Goal: Information Seeking & Learning: Learn about a topic

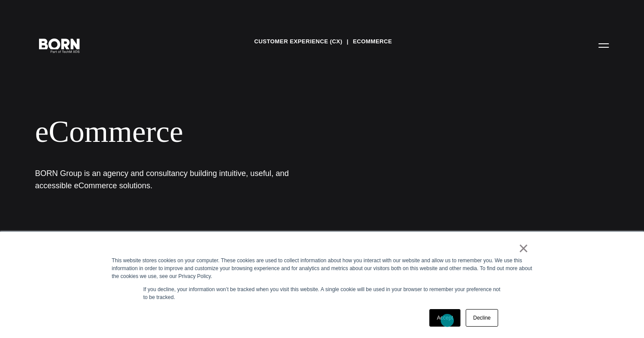
click at [447, 320] on link "Accept" at bounding box center [444, 318] width 31 height 18
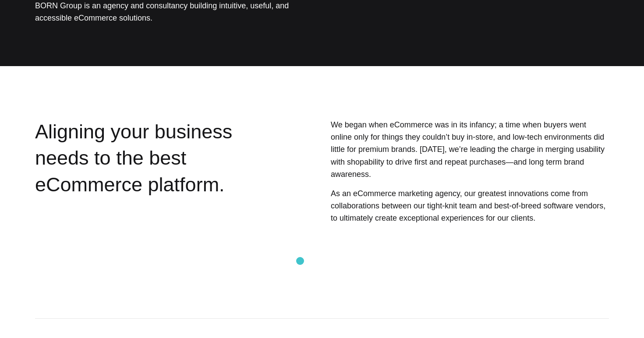
scroll to position [216, 0]
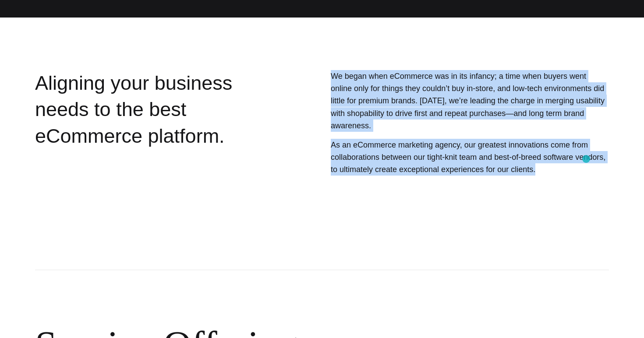
drag, startPoint x: 329, startPoint y: 77, endPoint x: 586, endPoint y: 159, distance: 269.3
click at [586, 159] on div "We began when eCommerce was in its infancy; a time when buyers went online only…" at bounding box center [444, 145] width 327 height 151
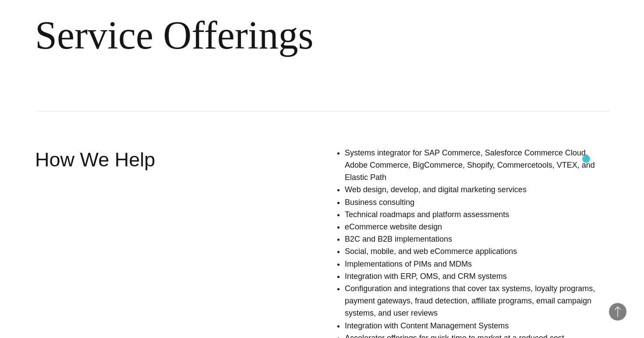
scroll to position [562, 0]
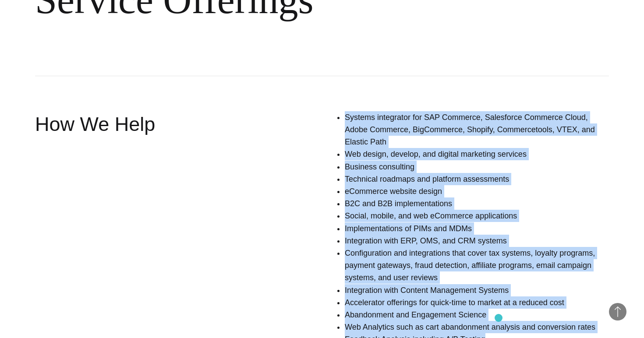
drag, startPoint x: 343, startPoint y: 105, endPoint x: 499, endPoint y: 318, distance: 263.8
click at [499, 318] on div "Systems integrator for SAP Commerce, Salesforce Commerce Cloud, Adobe Commerce,…" at bounding box center [444, 232] width 327 height 242
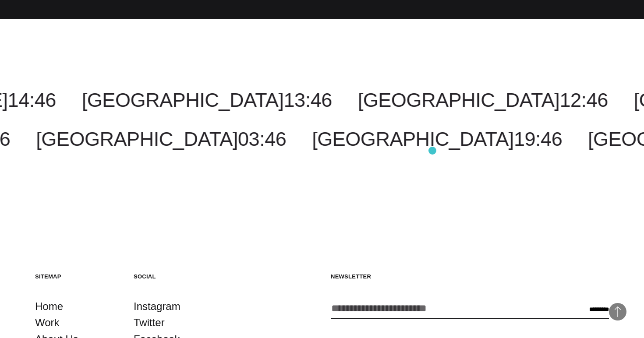
scroll to position [1396, 0]
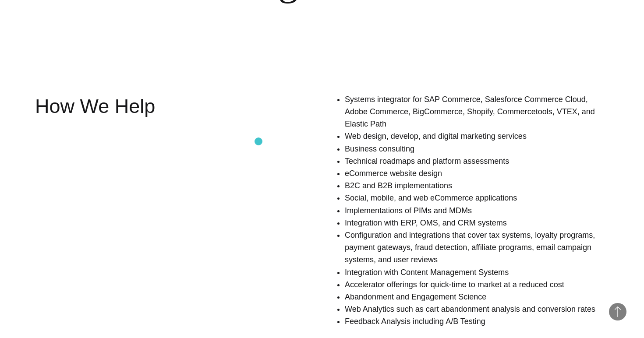
scroll to position [576, 0]
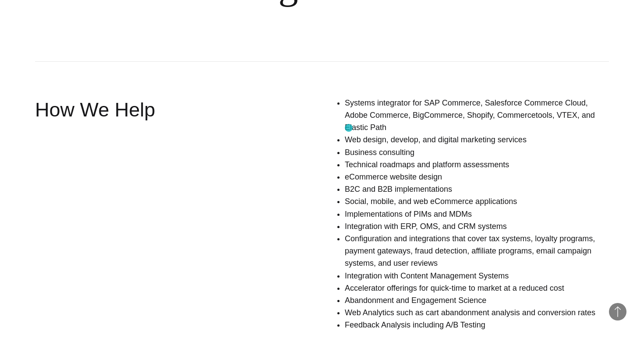
click at [348, 146] on li "Business consulting" at bounding box center [477, 152] width 264 height 12
drag, startPoint x: 348, startPoint y: 128, endPoint x: 415, endPoint y: 129, distance: 66.1
click at [415, 146] on li "Business consulting" at bounding box center [477, 152] width 264 height 12
copy ul "Business consulting"
click at [349, 220] on li "Integration with ERP, OMS, and CRM systems" at bounding box center [477, 226] width 264 height 12
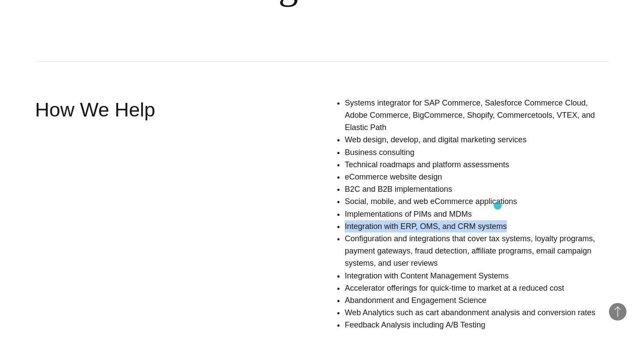
drag, startPoint x: 349, startPoint y: 201, endPoint x: 497, endPoint y: 206, distance: 148.0
click at [497, 220] on li "Integration with ERP, OMS, and CRM systems" at bounding box center [477, 226] width 264 height 12
copy li "Integration with ERP, OMS, and CRM systems"
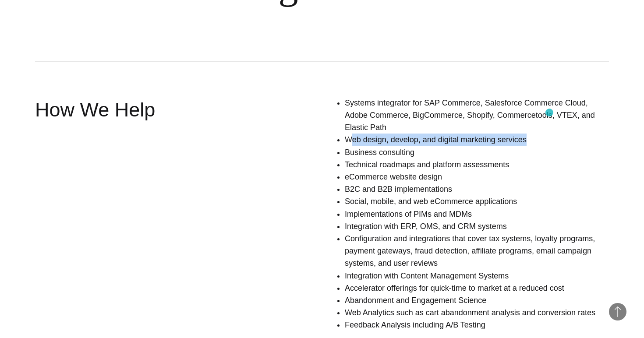
drag, startPoint x: 350, startPoint y: 115, endPoint x: 549, endPoint y: 113, distance: 199.2
click at [549, 134] on li "Web design, develop, and digital marketing services" at bounding box center [477, 140] width 264 height 12
click at [533, 134] on li "Web design, develop, and digital marketing services" at bounding box center [477, 140] width 264 height 12
drag, startPoint x: 529, startPoint y: 116, endPoint x: 335, endPoint y: 120, distance: 193.5
click at [335, 120] on div "Systems integrator for SAP Commerce, Salesforce Commerce Cloud, Adobe Commerce,…" at bounding box center [444, 218] width 327 height 242
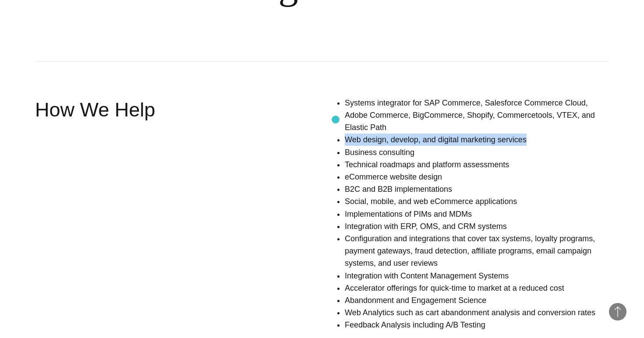
copy li "Web design, develop, and digital marketing services"
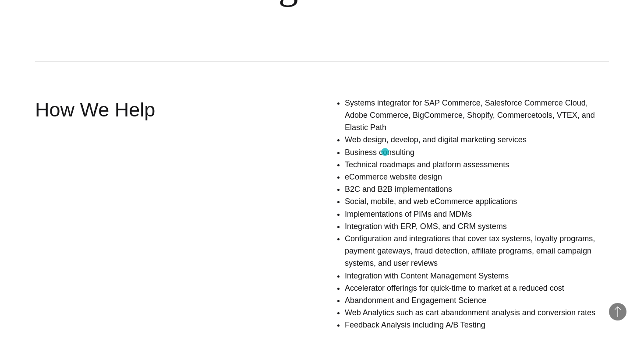
click at [385, 171] on li "eCommerce website design" at bounding box center [477, 177] width 264 height 12
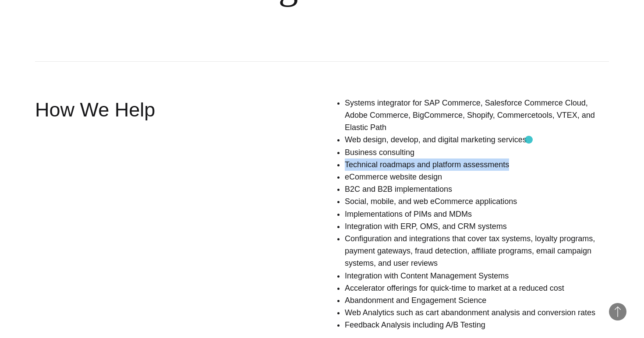
drag, startPoint x: 345, startPoint y: 141, endPoint x: 528, endPoint y: 140, distance: 183.4
click at [528, 158] on li "Technical roadmaps and platform assessments" at bounding box center [477, 164] width 264 height 12
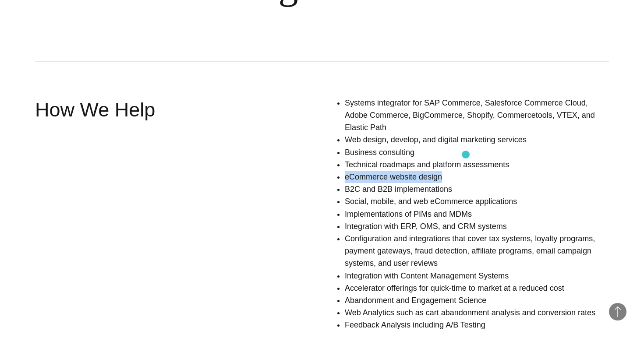
drag, startPoint x: 345, startPoint y: 154, endPoint x: 465, endPoint y: 155, distance: 120.0
click at [465, 171] on li "eCommerce website design" at bounding box center [477, 177] width 264 height 12
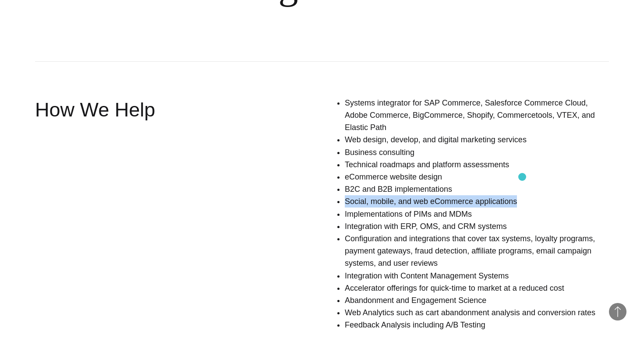
drag, startPoint x: 346, startPoint y: 177, endPoint x: 522, endPoint y: 177, distance: 176.0
click at [522, 195] on li "Social, mobile, and web eCommerce applications" at bounding box center [477, 201] width 264 height 12
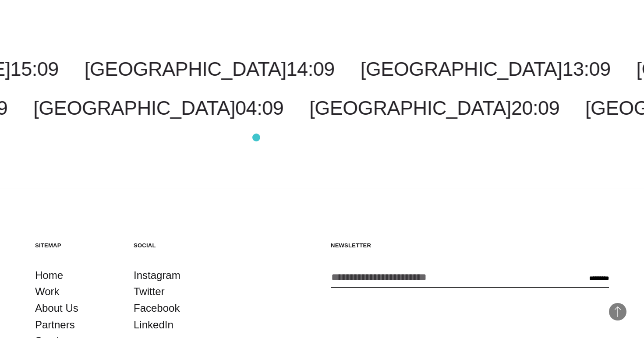
scroll to position [1396, 0]
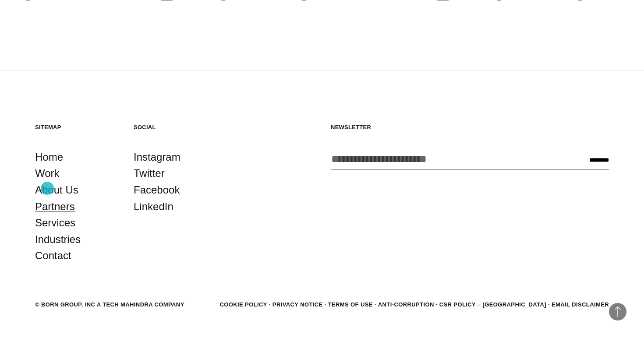
click at [48, 198] on link "Partners" at bounding box center [55, 206] width 40 height 17
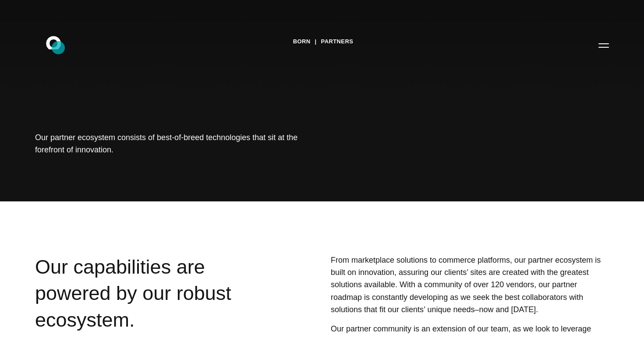
click at [58, 48] on icon at bounding box center [53, 42] width 15 height 13
